Goal: Answer question/provide support

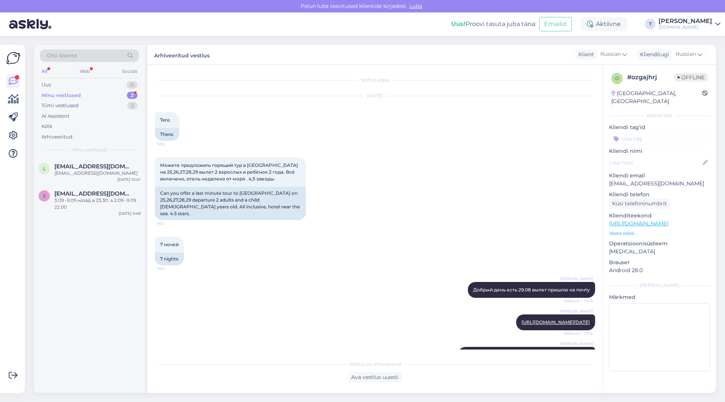
scroll to position [1142, 0]
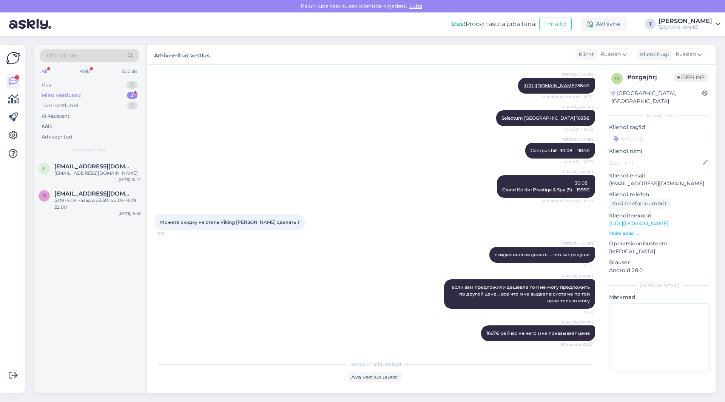
click at [79, 97] on div "Minu vestlused" at bounding box center [61, 96] width 39 height 8
click at [75, 173] on div "[EMAIL_ADDRESS][DOMAIN_NAME]" at bounding box center [97, 173] width 86 height 7
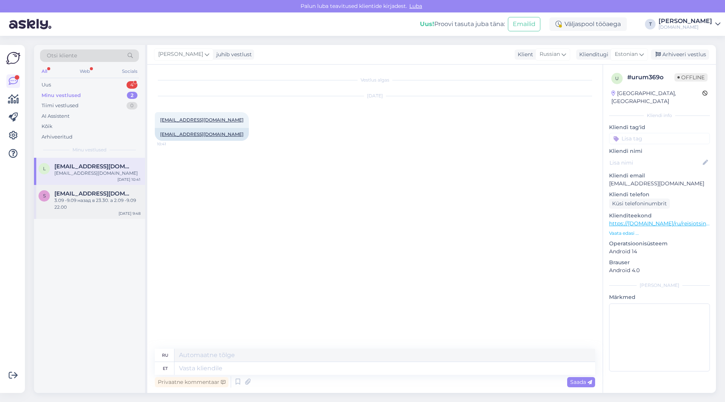
click at [111, 204] on div "3.09 -9.09 назад в 23.30. а 2.09 -9.09 22.00" at bounding box center [97, 204] width 86 height 14
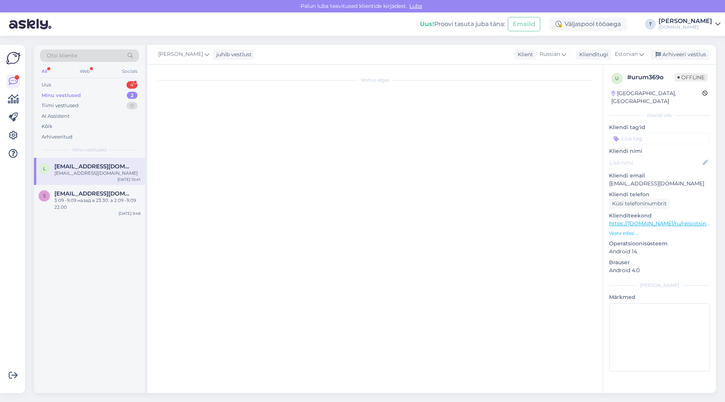
scroll to position [2568, 0]
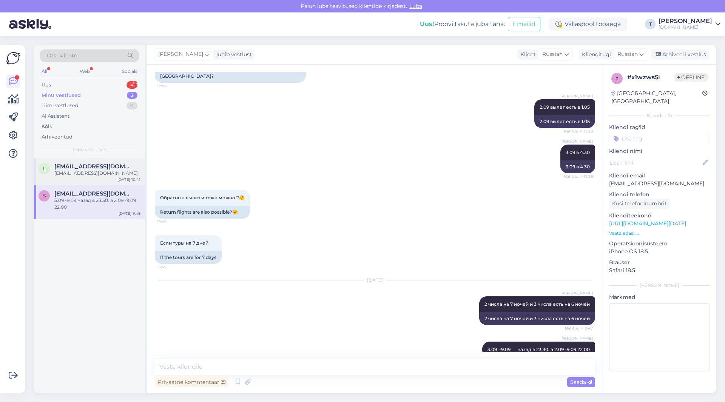
click at [85, 174] on div "[EMAIL_ADDRESS][DOMAIN_NAME]" at bounding box center [97, 173] width 86 height 7
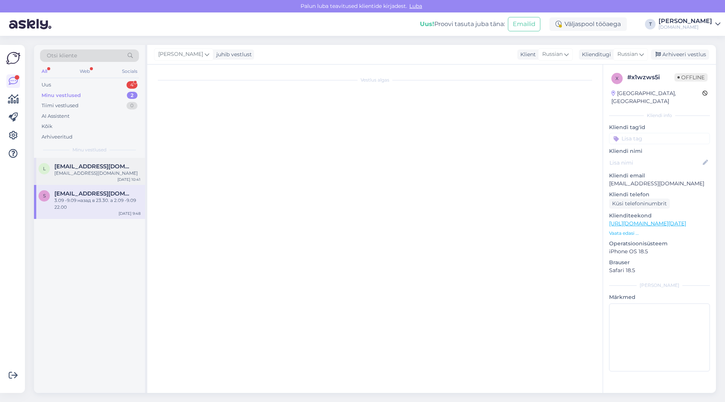
scroll to position [0, 0]
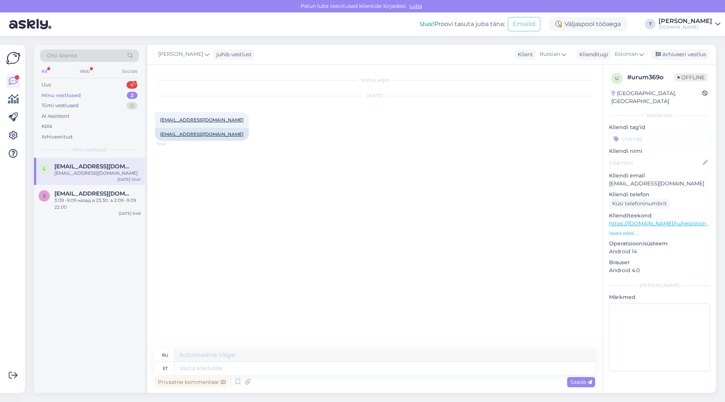
click at [622, 230] on p "Vaata edasi ..." at bounding box center [659, 233] width 101 height 7
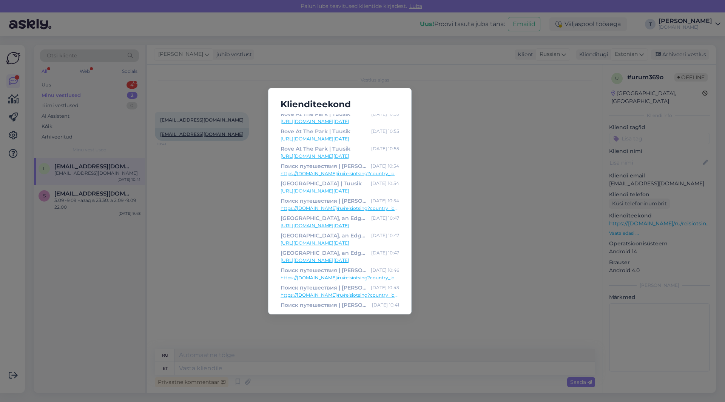
scroll to position [32, 0]
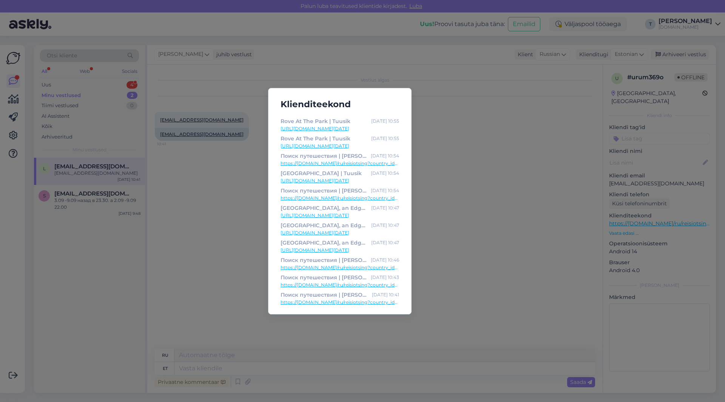
click at [330, 249] on link "[URL][DOMAIN_NAME][DATE]" at bounding box center [339, 250] width 119 height 7
click at [253, 157] on div "Klienditeekond Поиск путешествия | Tuusik [DATE] 10:57 https://[DOMAIN_NAME]/ru…" at bounding box center [362, 201] width 725 height 402
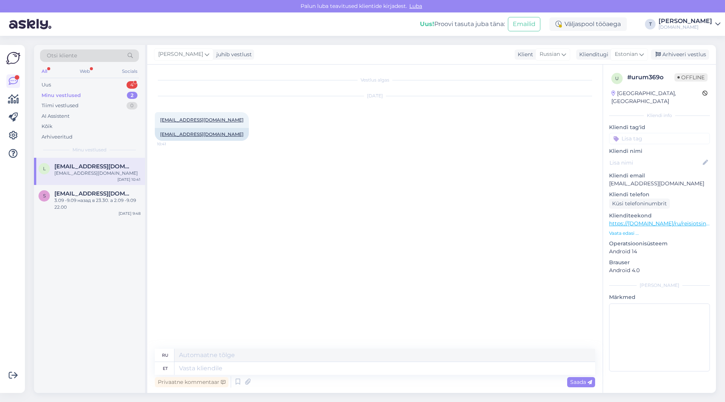
drag, startPoint x: 190, startPoint y: 119, endPoint x: 639, endPoint y: 174, distance: 452.2
click at [639, 180] on p "[EMAIL_ADDRESS][DOMAIN_NAME]" at bounding box center [659, 184] width 101 height 8
drag, startPoint x: 677, startPoint y: 174, endPoint x: 607, endPoint y: 176, distance: 69.8
click at [607, 176] on div "u # urum369o Offline [GEOGRAPHIC_DATA], [GEOGRAPHIC_DATA] Kliendi info Kliendi …" at bounding box center [659, 224] width 113 height 318
copy p "[EMAIL_ADDRESS][DOMAIN_NAME]"
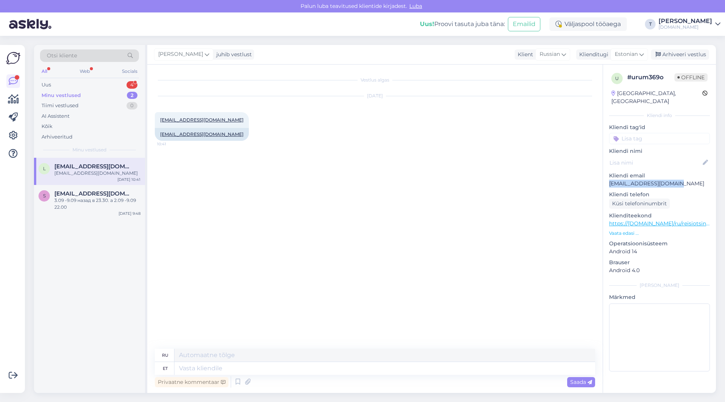
click at [99, 55] on div "Otsi kliente" at bounding box center [89, 55] width 99 height 12
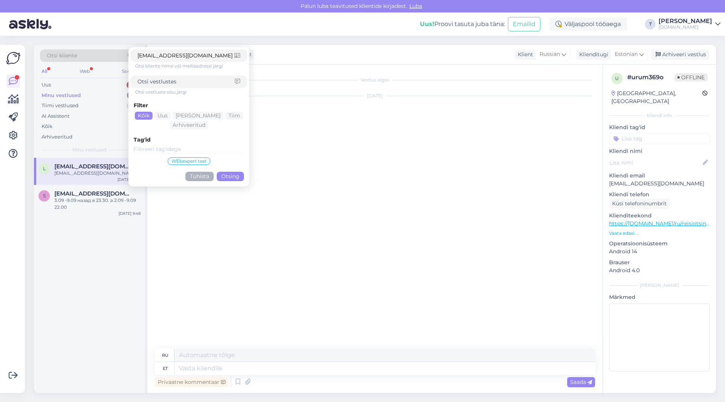
type input "[EMAIL_ADDRESS][DOMAIN_NAME]"
click at [225, 174] on button "Otsing" at bounding box center [230, 176] width 27 height 9
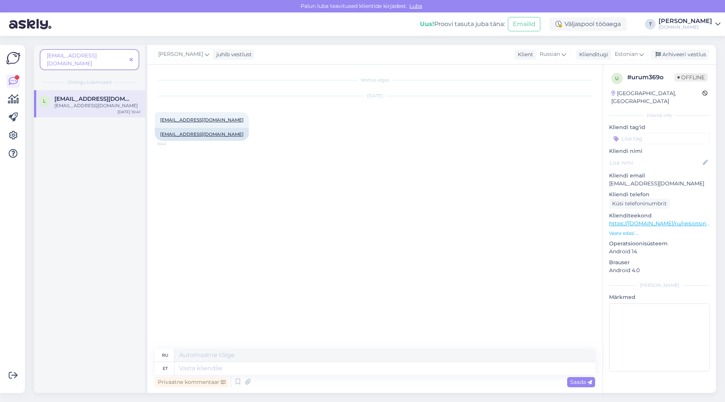
click at [68, 95] on span "[EMAIL_ADDRESS][DOMAIN_NAME]" at bounding box center [93, 98] width 79 height 7
click at [14, 85] on icon at bounding box center [13, 81] width 9 height 9
click at [132, 57] on icon at bounding box center [130, 59] width 3 height 5
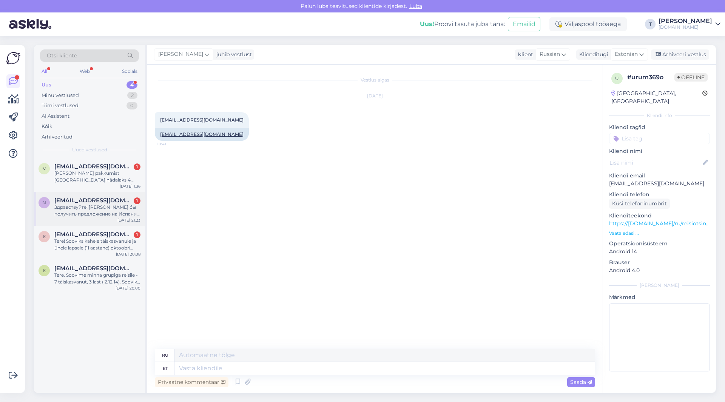
click at [91, 209] on div "Здравствуйте! [PERSON_NAME] бы получить предложение на Испанию , Грецию , Кипр …" at bounding box center [97, 211] width 86 height 14
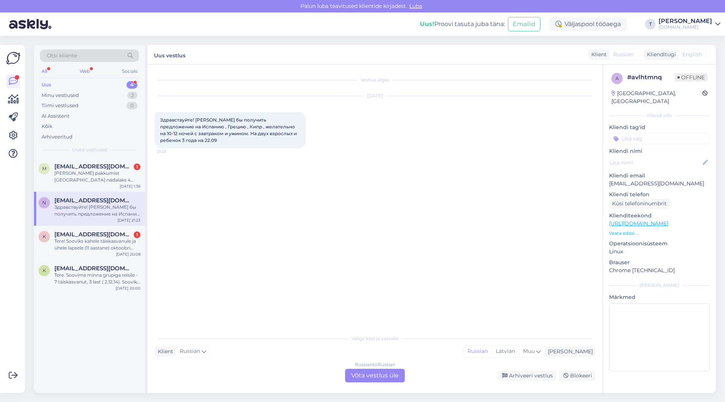
click at [368, 375] on div "Russian to Russian Võta vestlus üle" at bounding box center [375, 376] width 60 height 14
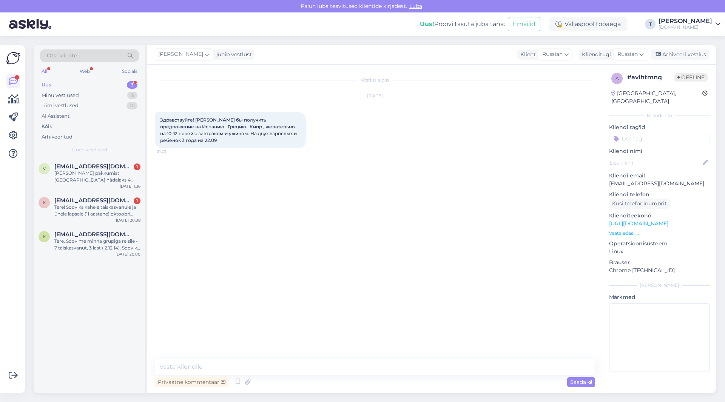
click at [630, 230] on p "Vaata edasi ..." at bounding box center [659, 233] width 101 height 7
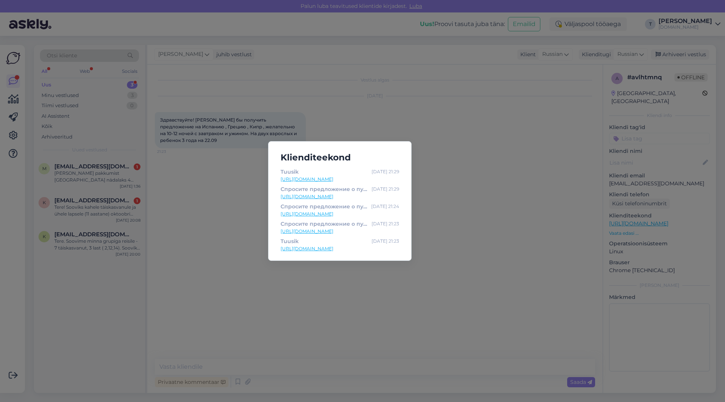
click at [539, 192] on div "Klienditeekond [PERSON_NAME] [DATE] 21:29 [URL][DOMAIN_NAME] Спросите предложен…" at bounding box center [362, 201] width 725 height 402
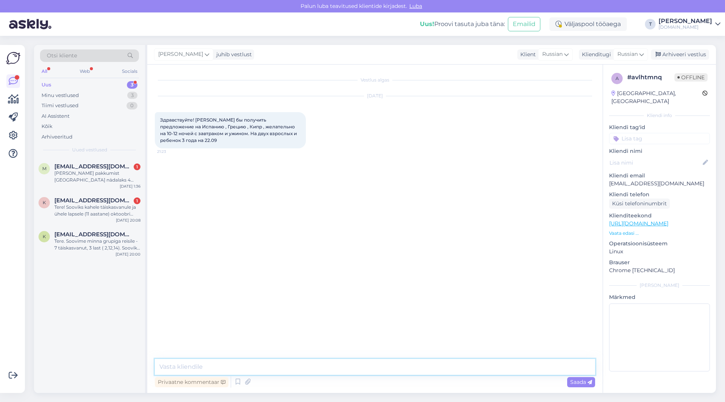
click at [205, 366] on textarea at bounding box center [375, 367] width 440 height 16
type textarea "Доброе утро , на почту пришлю [PERSON_NAME]"
click at [627, 180] on p "[EMAIL_ADDRESS][DOMAIN_NAME]" at bounding box center [659, 184] width 101 height 8
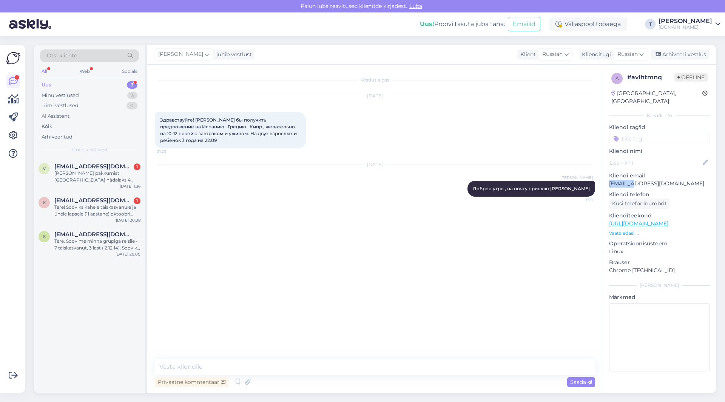
click at [627, 180] on p "[EMAIL_ADDRESS][DOMAIN_NAME]" at bounding box center [659, 184] width 101 height 8
copy p "[EMAIL_ADDRESS][DOMAIN_NAME]"
drag, startPoint x: 183, startPoint y: 141, endPoint x: 160, endPoint y: 122, distance: 30.1
click at [160, 122] on div "Здравствуйте! [PERSON_NAME] бы получить предложение на Испанию , Грецию , Кипр …" at bounding box center [230, 130] width 151 height 36
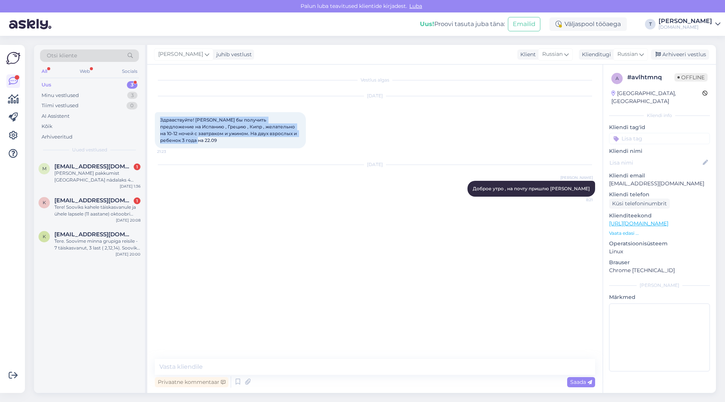
copy span "Здравствуйте! [PERSON_NAME] бы получить предложение на Испанию , Грецию , Кипр …"
click at [333, 119] on div "[DATE] Здравствуйте! [PERSON_NAME] бы получить предложение на Испанию , Грецию …" at bounding box center [375, 122] width 440 height 69
